Goal: Transaction & Acquisition: Purchase product/service

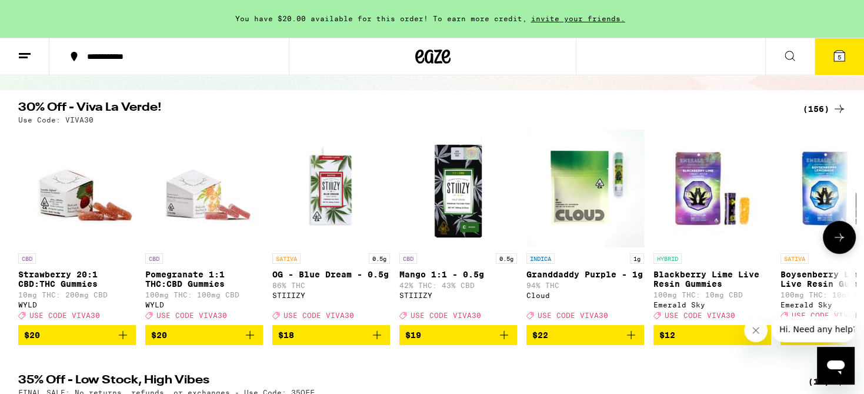
click at [841, 240] on icon at bounding box center [839, 237] width 9 height 8
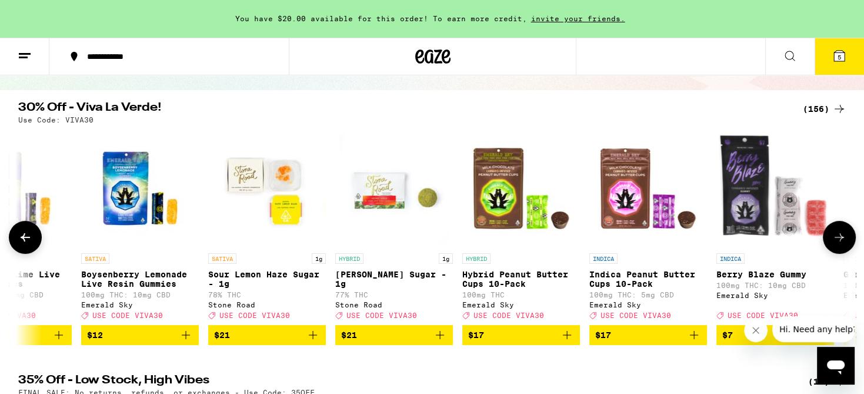
scroll to position [0, 700]
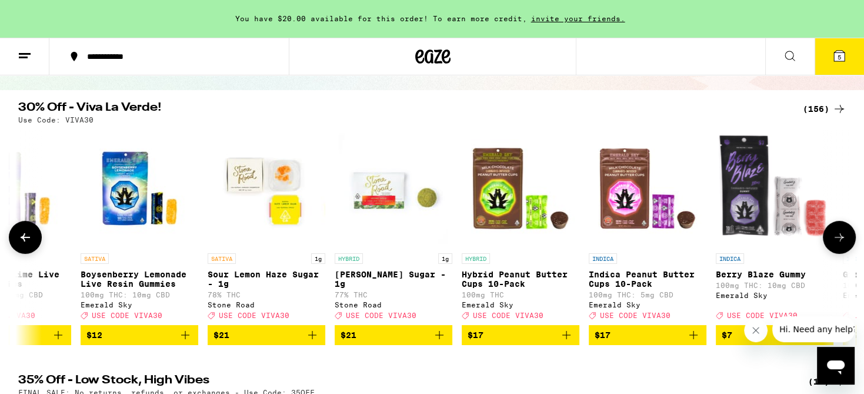
click at [841, 240] on icon at bounding box center [839, 237] width 9 height 8
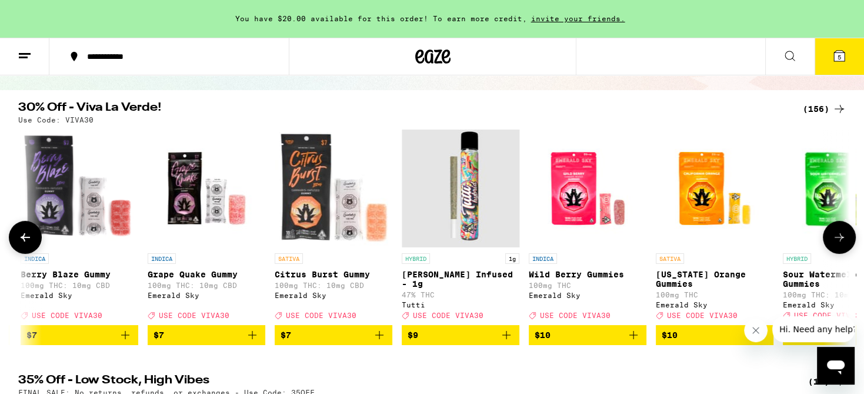
scroll to position [0, 1401]
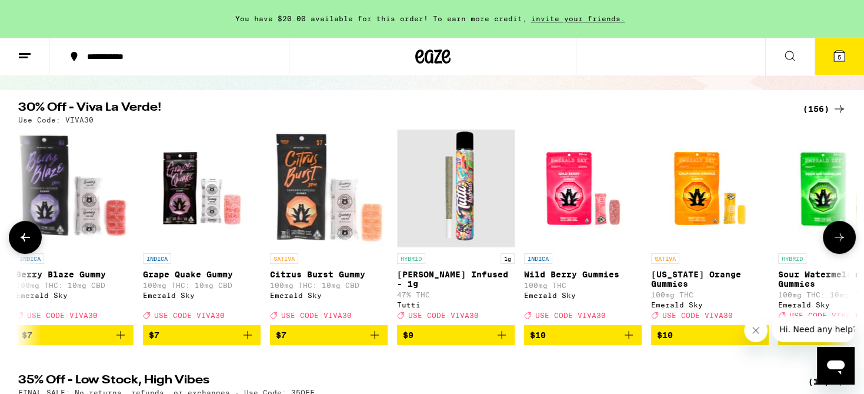
click at [841, 240] on icon at bounding box center [839, 237] width 9 height 8
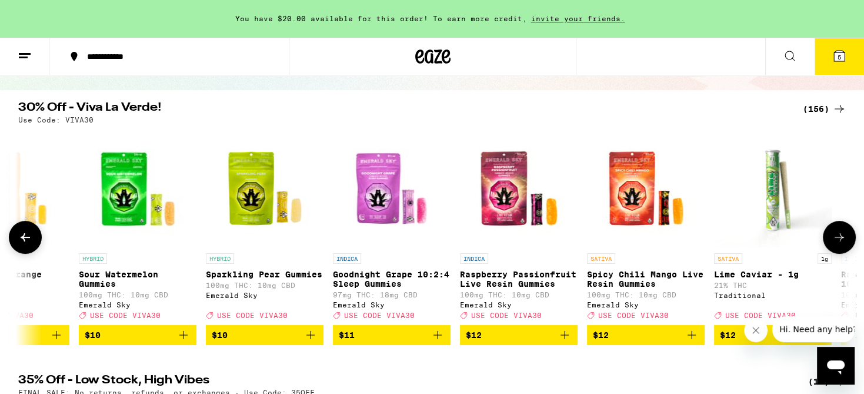
scroll to position [0, 2101]
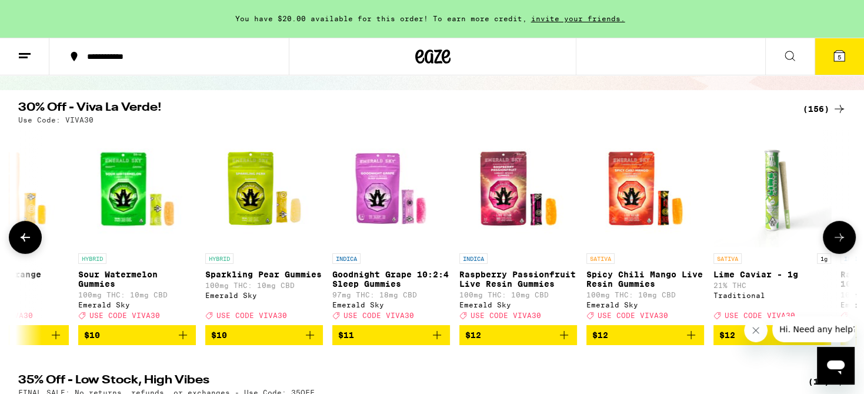
click at [841, 240] on icon at bounding box center [839, 237] width 9 height 8
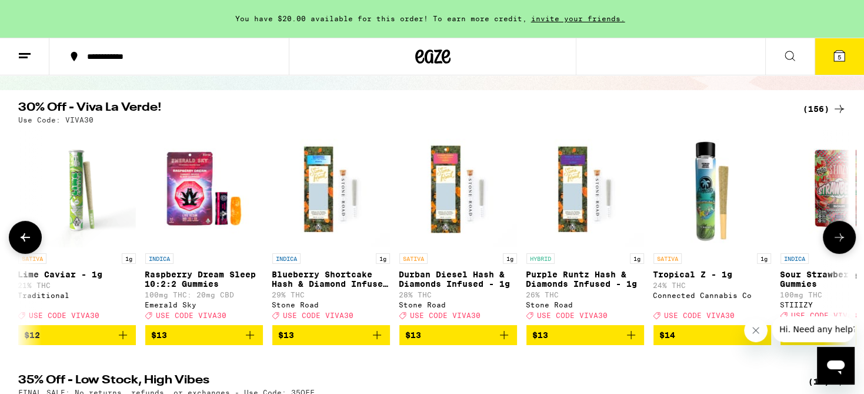
scroll to position [0, 2801]
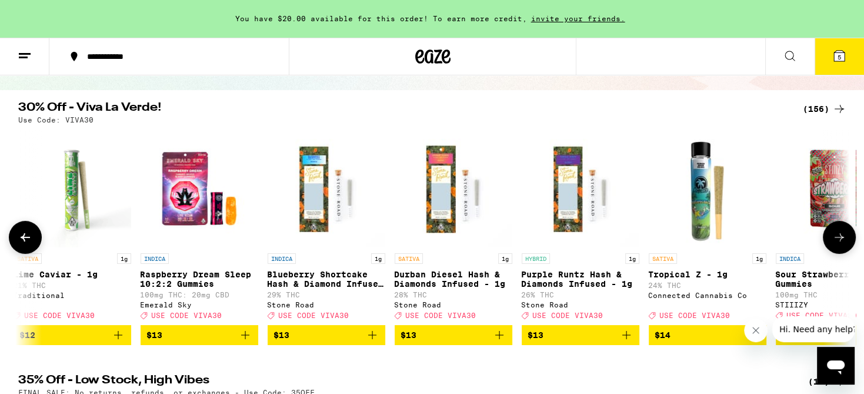
click at [21, 241] on icon at bounding box center [25, 237] width 14 height 14
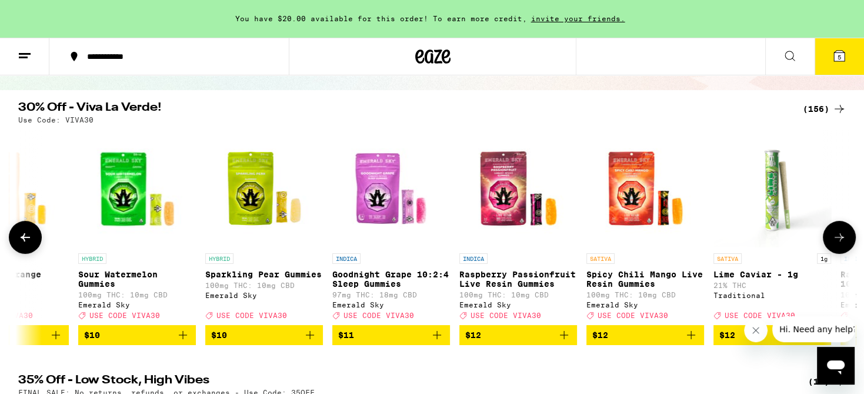
scroll to position [0, 2100]
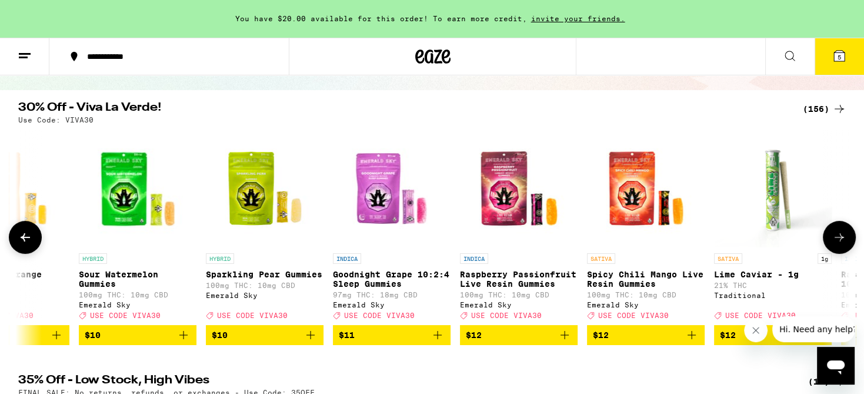
click at [840, 237] on icon at bounding box center [840, 237] width 14 height 14
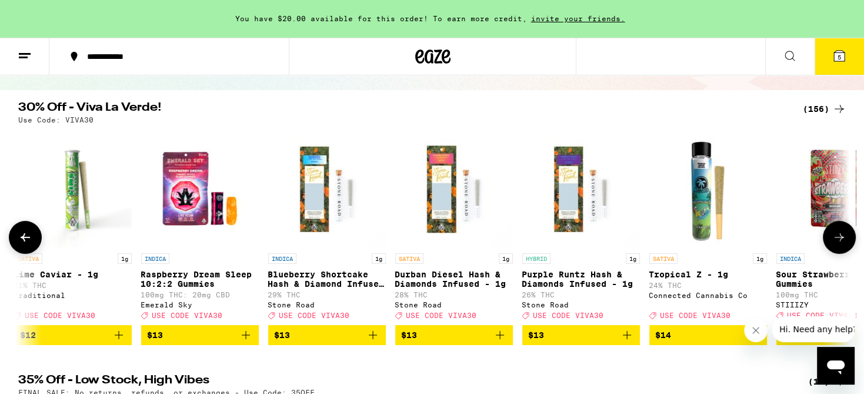
scroll to position [0, 2801]
click at [840, 237] on icon at bounding box center [840, 237] width 14 height 14
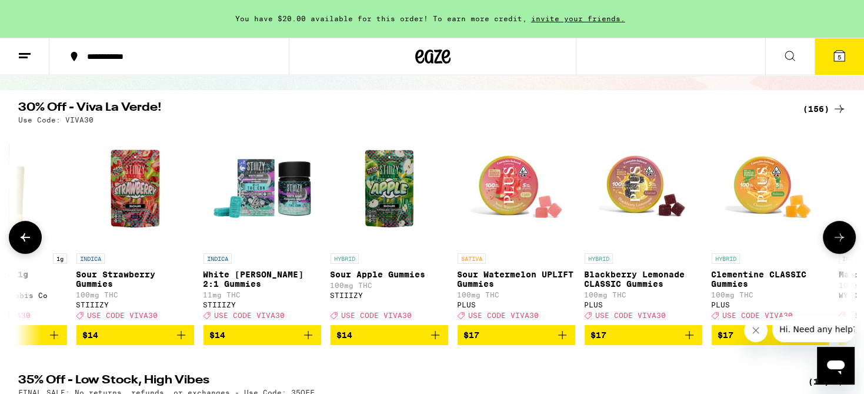
scroll to position [0, 3502]
click at [840, 237] on icon at bounding box center [840, 237] width 14 height 14
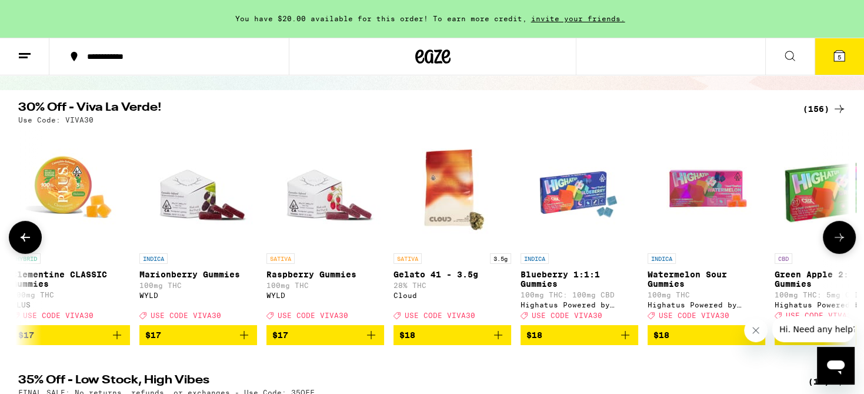
scroll to position [0, 4202]
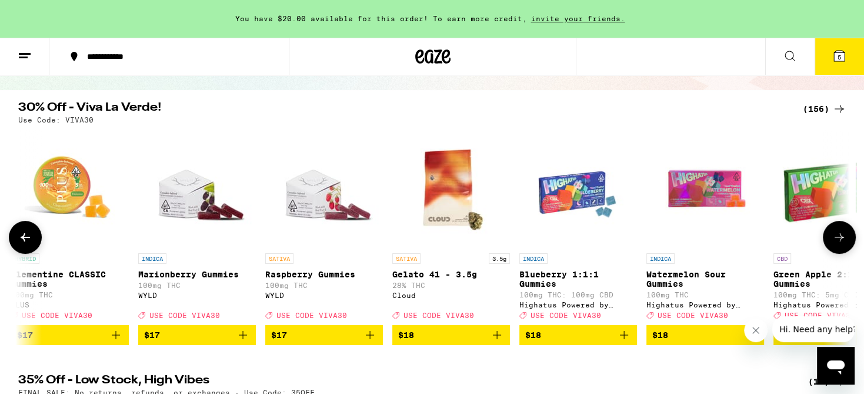
click at [839, 240] on icon at bounding box center [840, 237] width 14 height 14
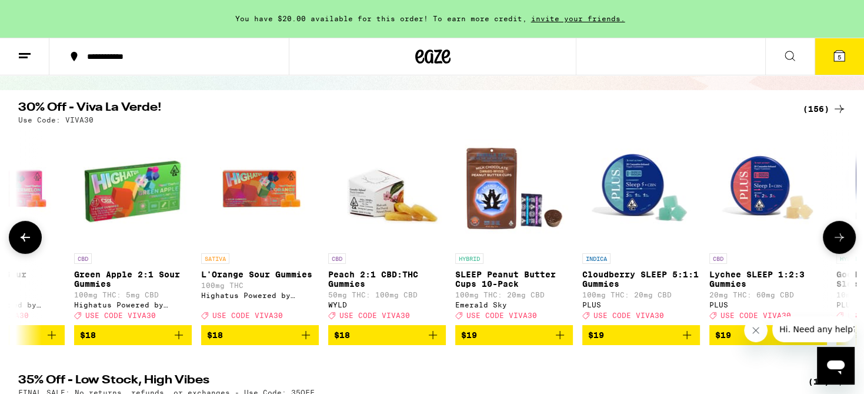
scroll to position [0, 4902]
click at [839, 240] on icon at bounding box center [840, 237] width 14 height 14
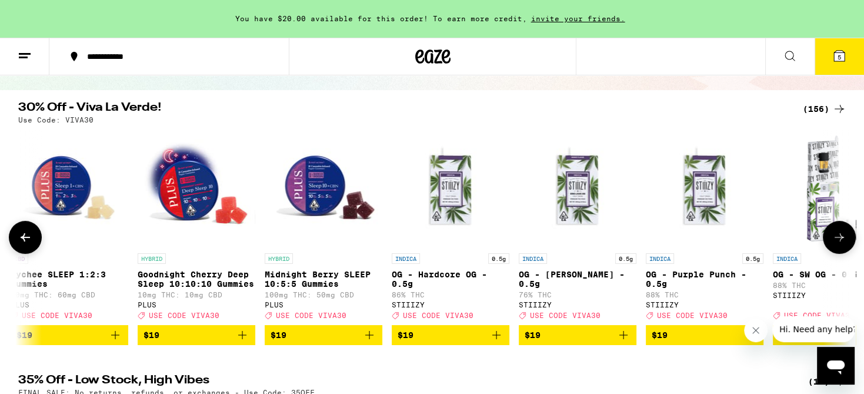
scroll to position [0, 5602]
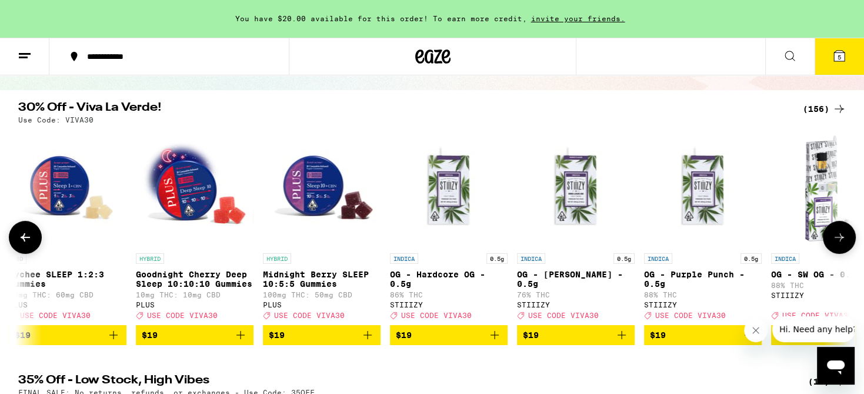
click at [839, 240] on icon at bounding box center [840, 237] width 14 height 14
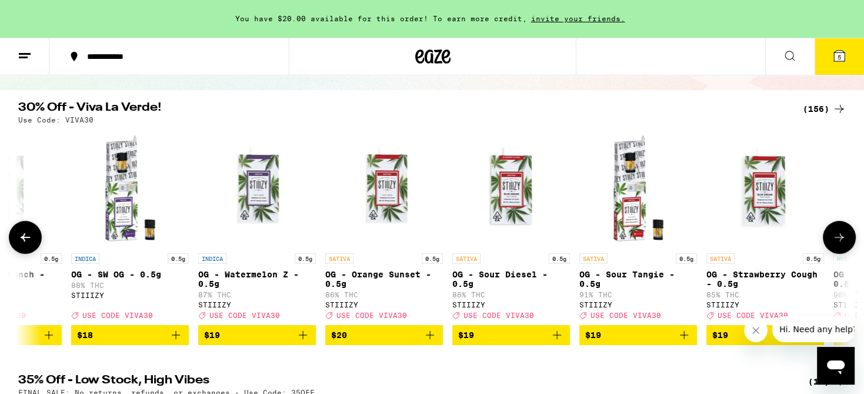
click at [839, 240] on icon at bounding box center [840, 237] width 14 height 14
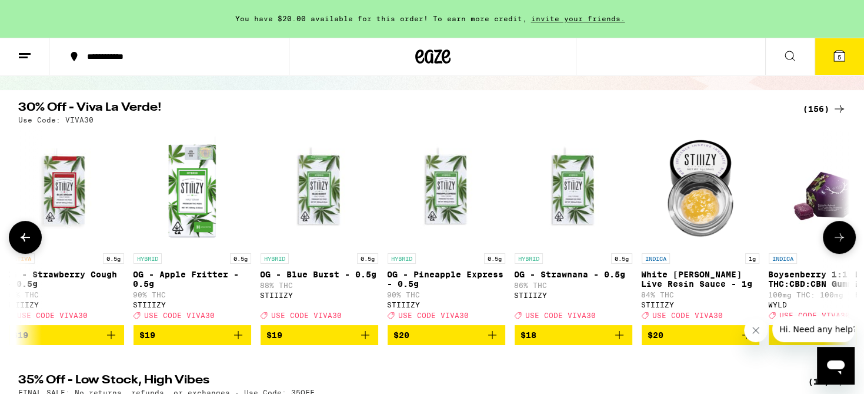
click at [839, 240] on icon at bounding box center [840, 237] width 14 height 14
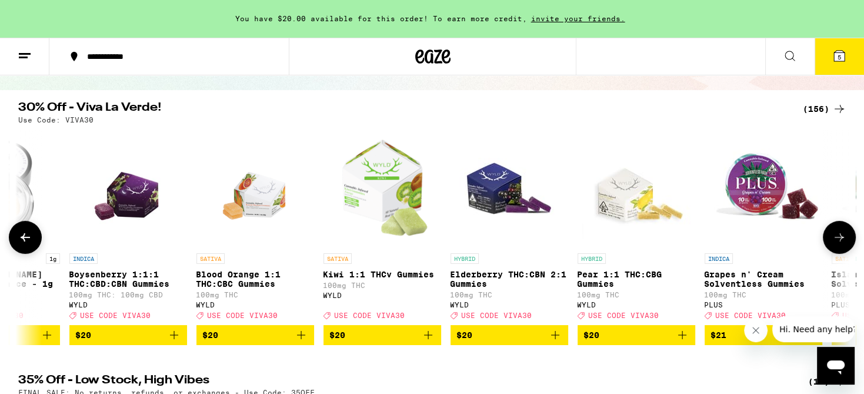
scroll to position [0, 7703]
click at [839, 240] on icon at bounding box center [840, 237] width 14 height 14
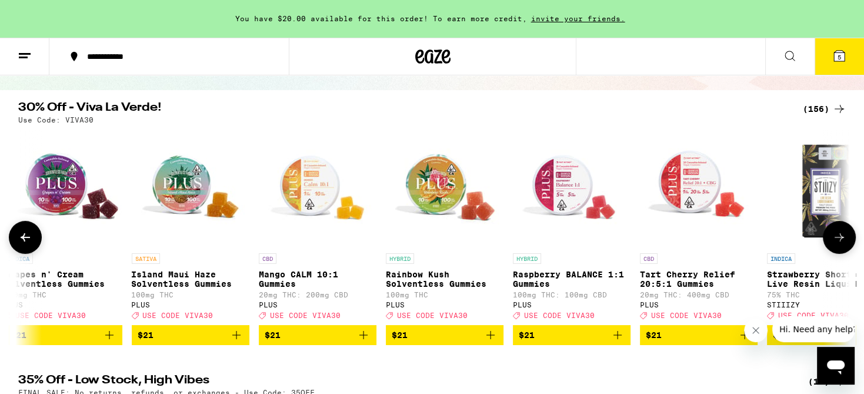
scroll to position [0, 8404]
click at [839, 240] on icon at bounding box center [840, 237] width 14 height 14
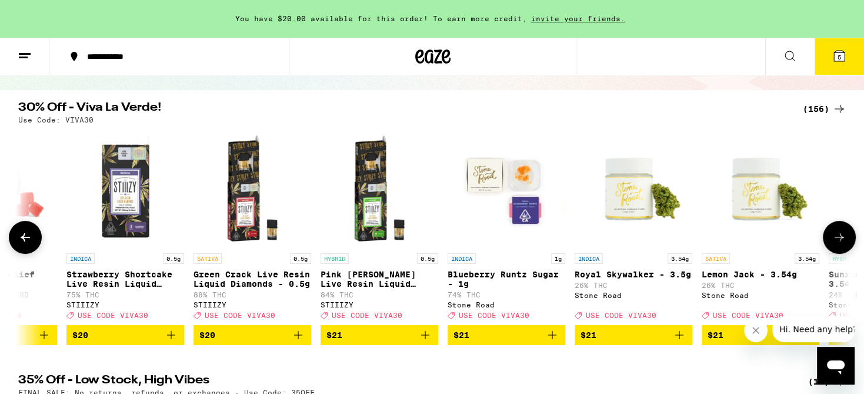
click at [839, 240] on icon at bounding box center [840, 237] width 14 height 14
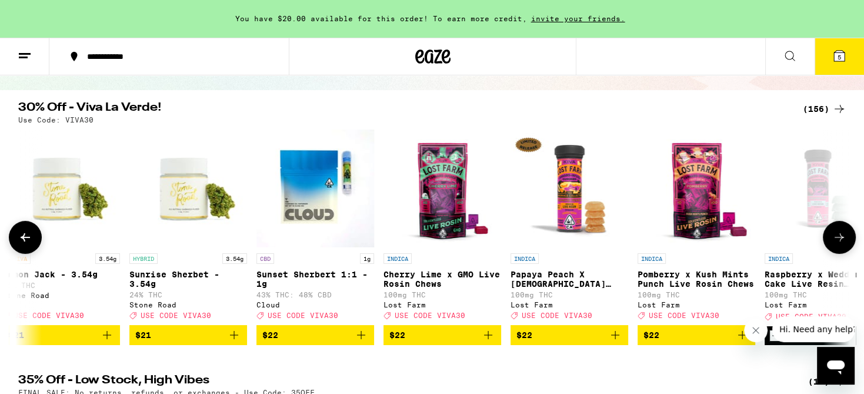
scroll to position [0, 9804]
click at [839, 240] on icon at bounding box center [840, 237] width 14 height 14
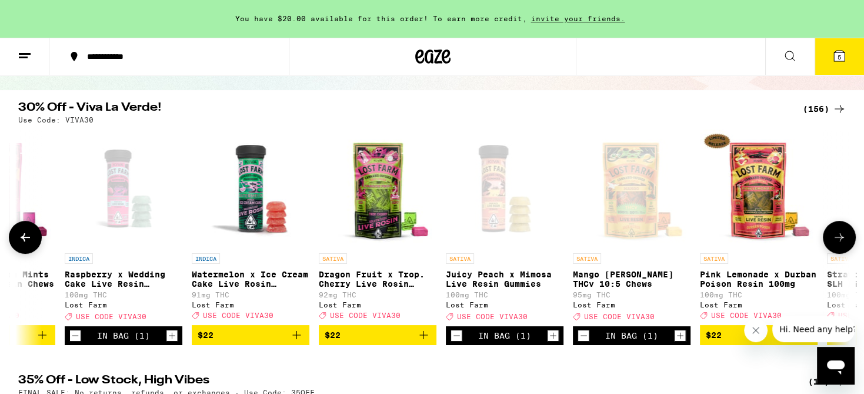
scroll to position [0, 10505]
click at [839, 240] on icon at bounding box center [840, 237] width 14 height 14
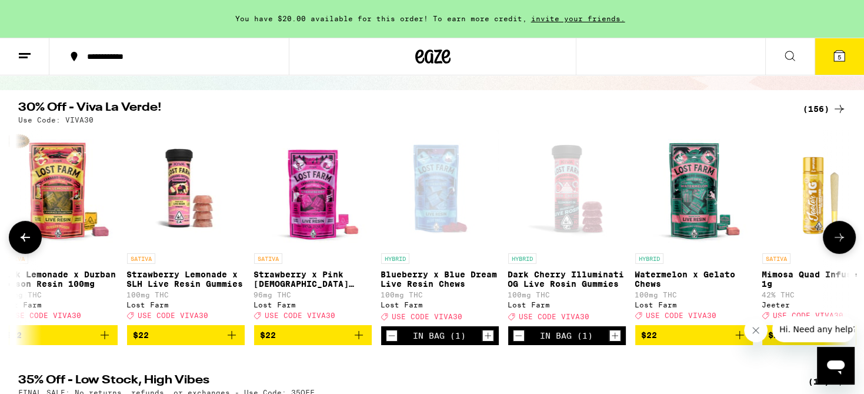
scroll to position [0, 11205]
click at [847, 240] on button at bounding box center [839, 237] width 33 height 33
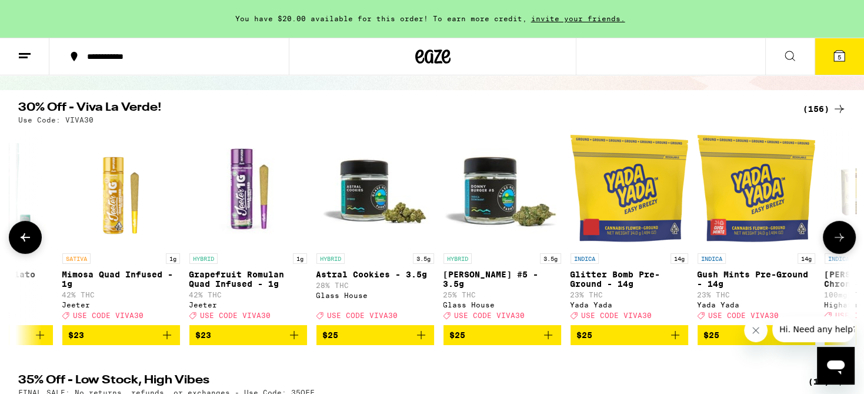
scroll to position [0, 11905]
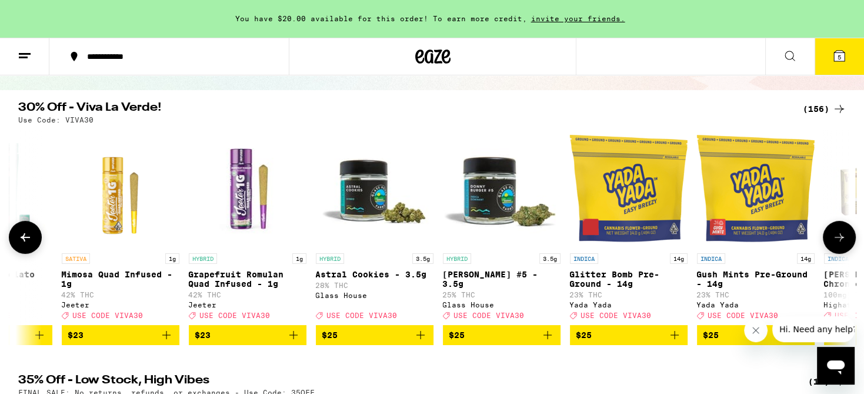
click at [839, 240] on icon at bounding box center [840, 237] width 14 height 14
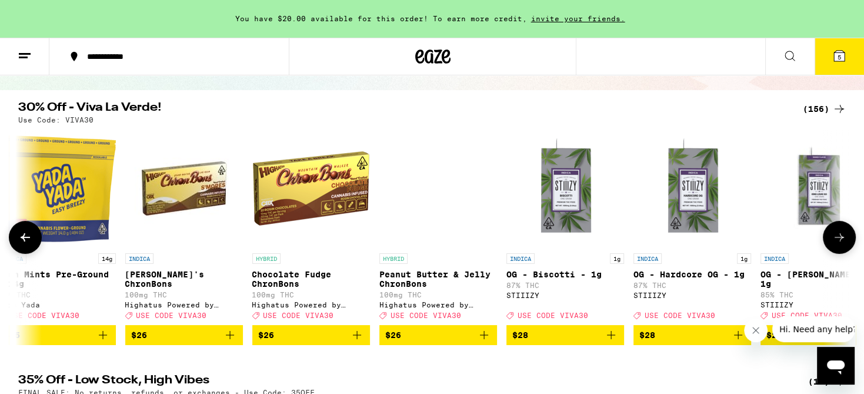
scroll to position [0, 12606]
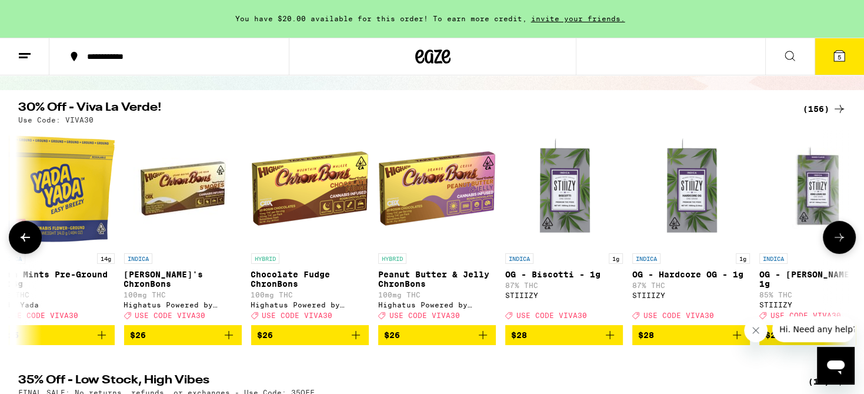
click at [839, 240] on icon at bounding box center [840, 237] width 14 height 14
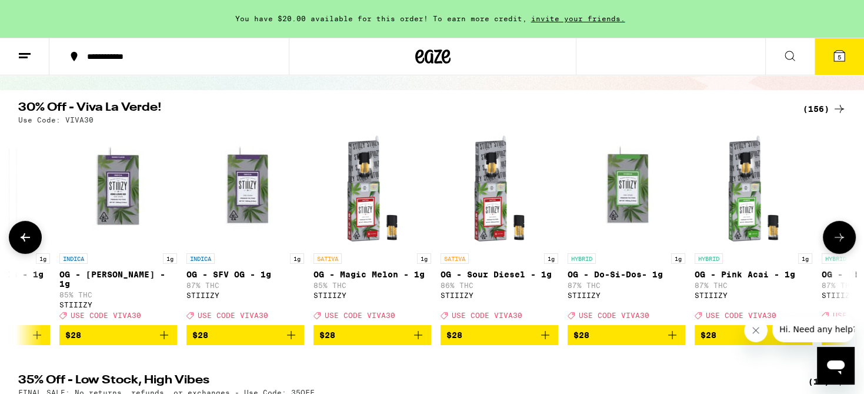
click at [839, 240] on icon at bounding box center [840, 237] width 14 height 14
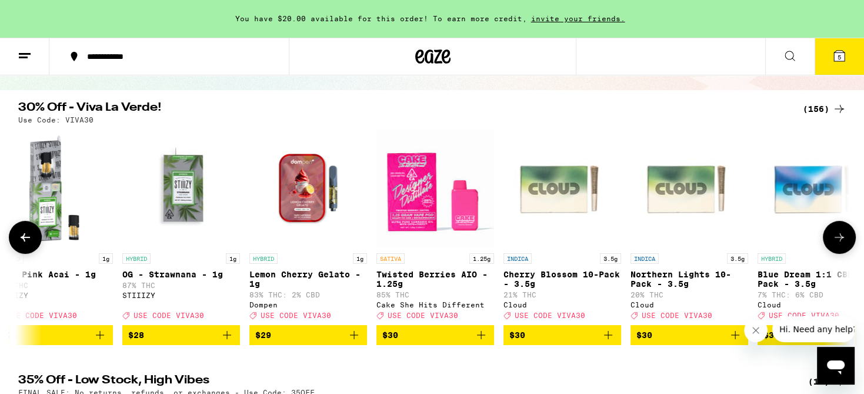
scroll to position [0, 14006]
click at [839, 240] on icon at bounding box center [840, 237] width 14 height 14
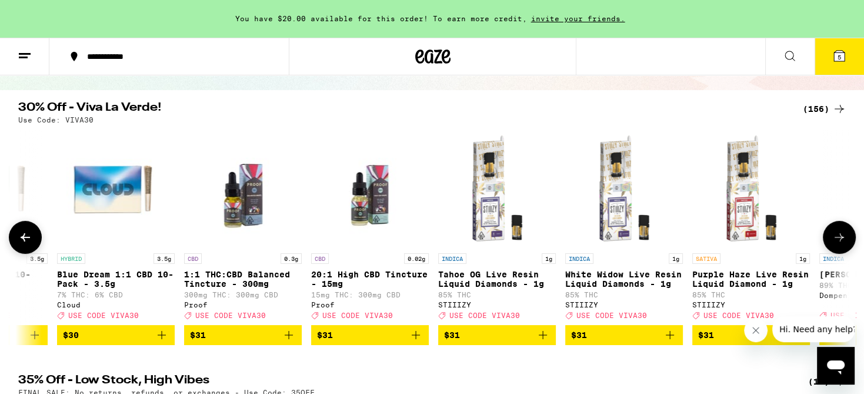
click at [839, 240] on icon at bounding box center [840, 237] width 14 height 14
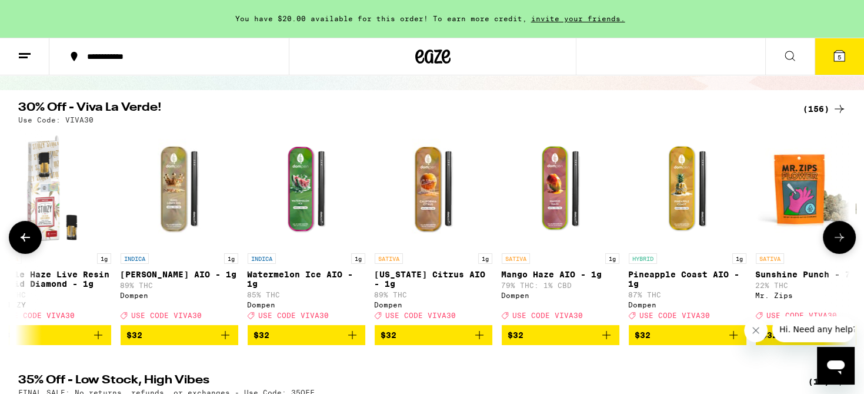
scroll to position [0, 15407]
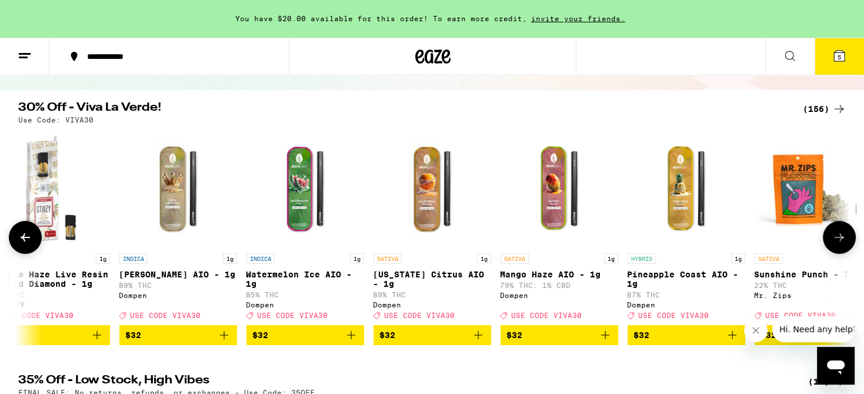
click at [839, 240] on icon at bounding box center [840, 237] width 14 height 14
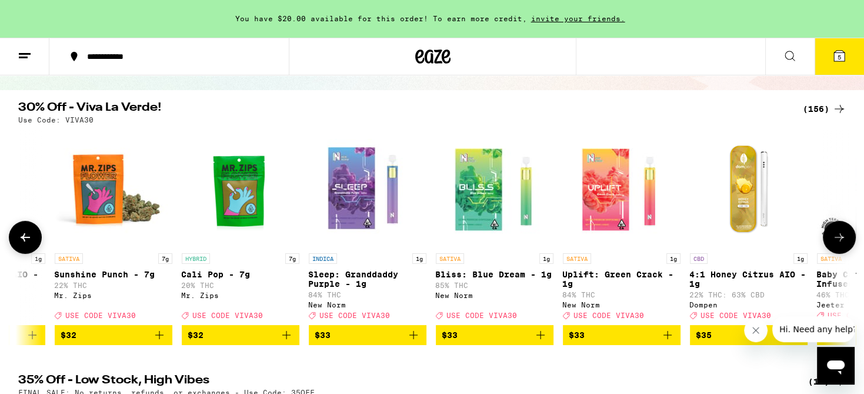
click at [839, 240] on icon at bounding box center [840, 237] width 14 height 14
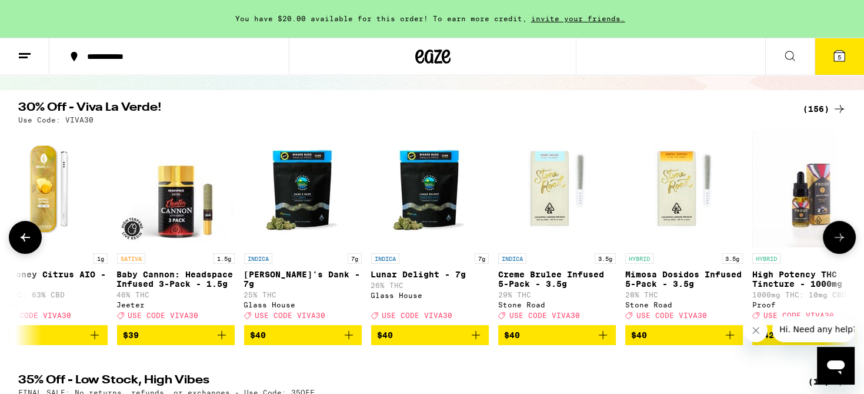
click at [839, 240] on icon at bounding box center [840, 237] width 14 height 14
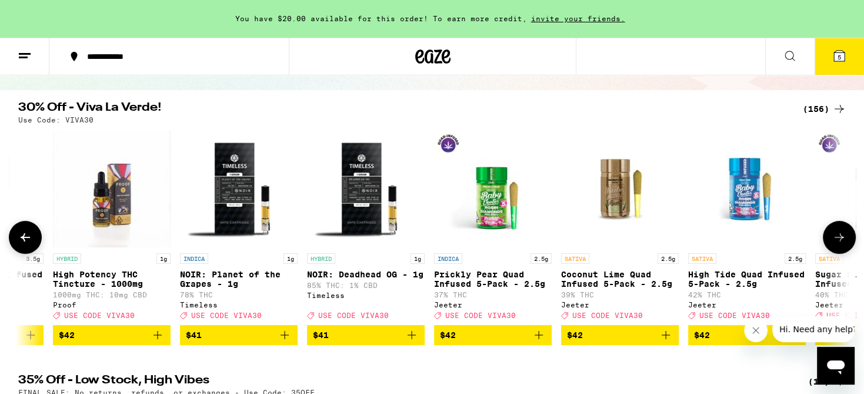
scroll to position [0, 17508]
click at [839, 240] on icon at bounding box center [840, 237] width 14 height 14
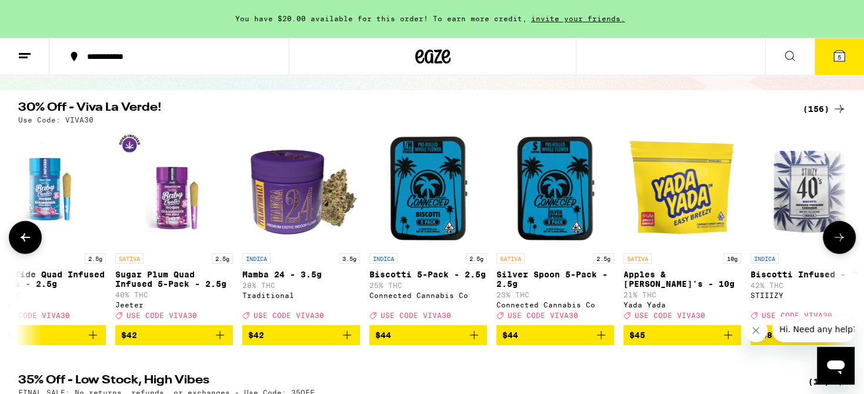
scroll to position [0, 18208]
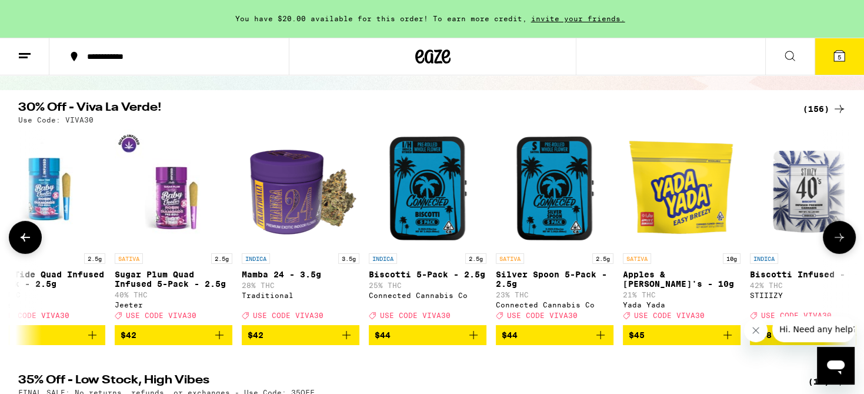
click at [839, 240] on icon at bounding box center [840, 237] width 14 height 14
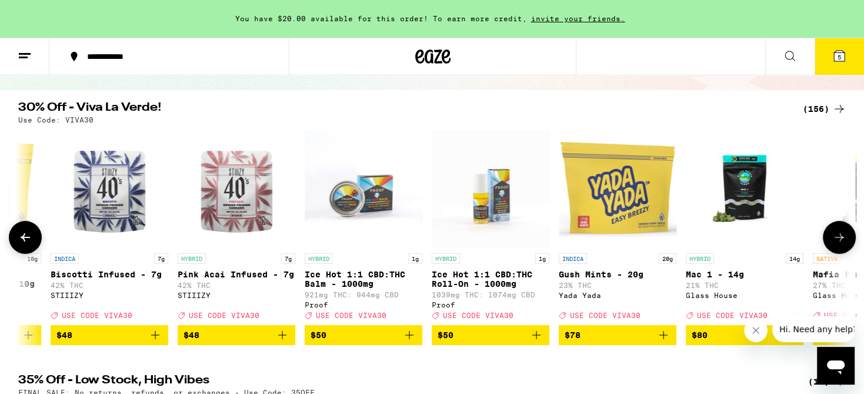
scroll to position [0, 18908]
click at [839, 240] on icon at bounding box center [840, 237] width 14 height 14
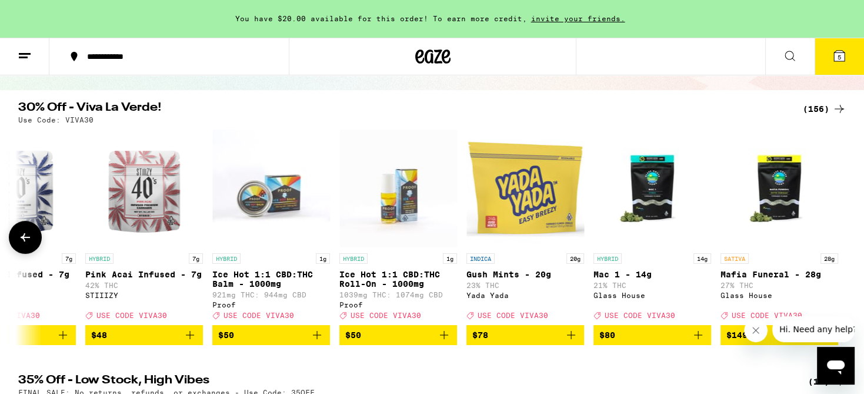
scroll to position [0, 19001]
